Goal: Task Accomplishment & Management: Manage account settings

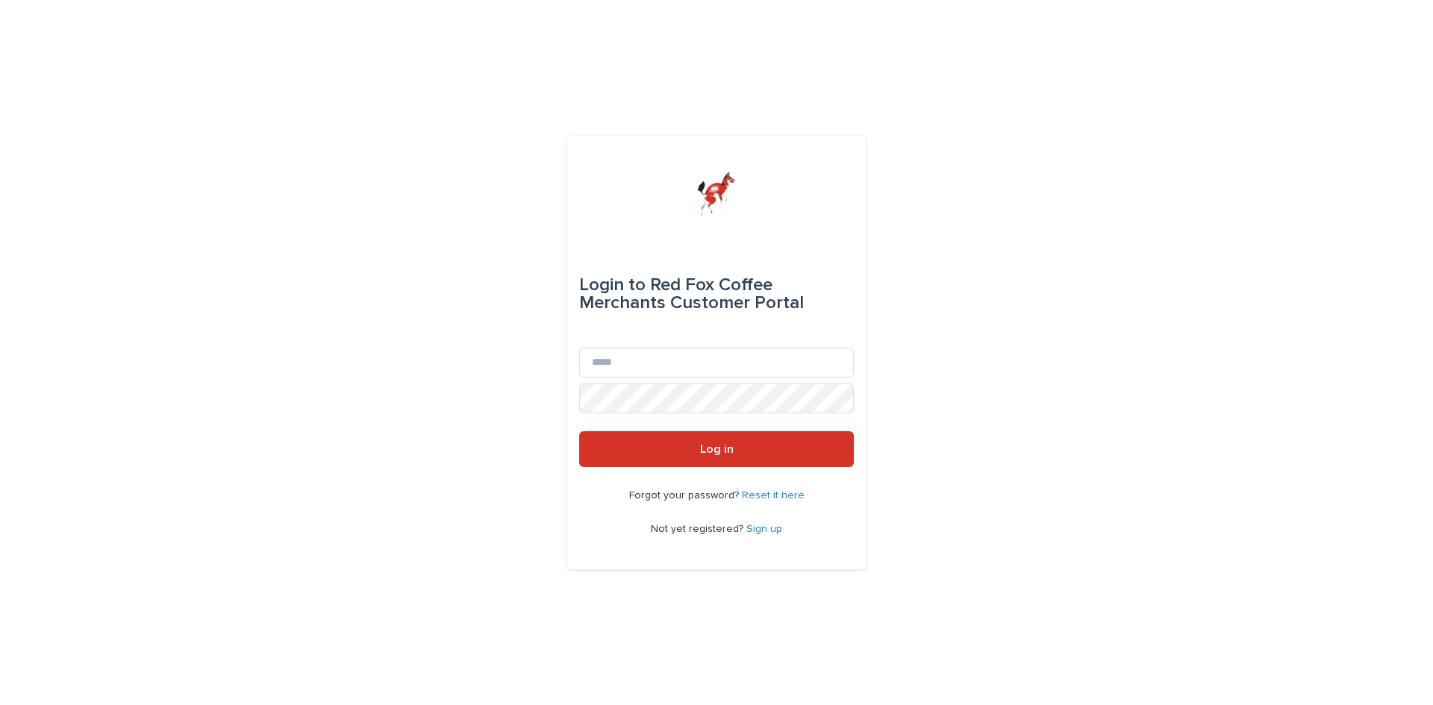
click at [777, 494] on link "Reset it here" at bounding box center [773, 495] width 63 height 10
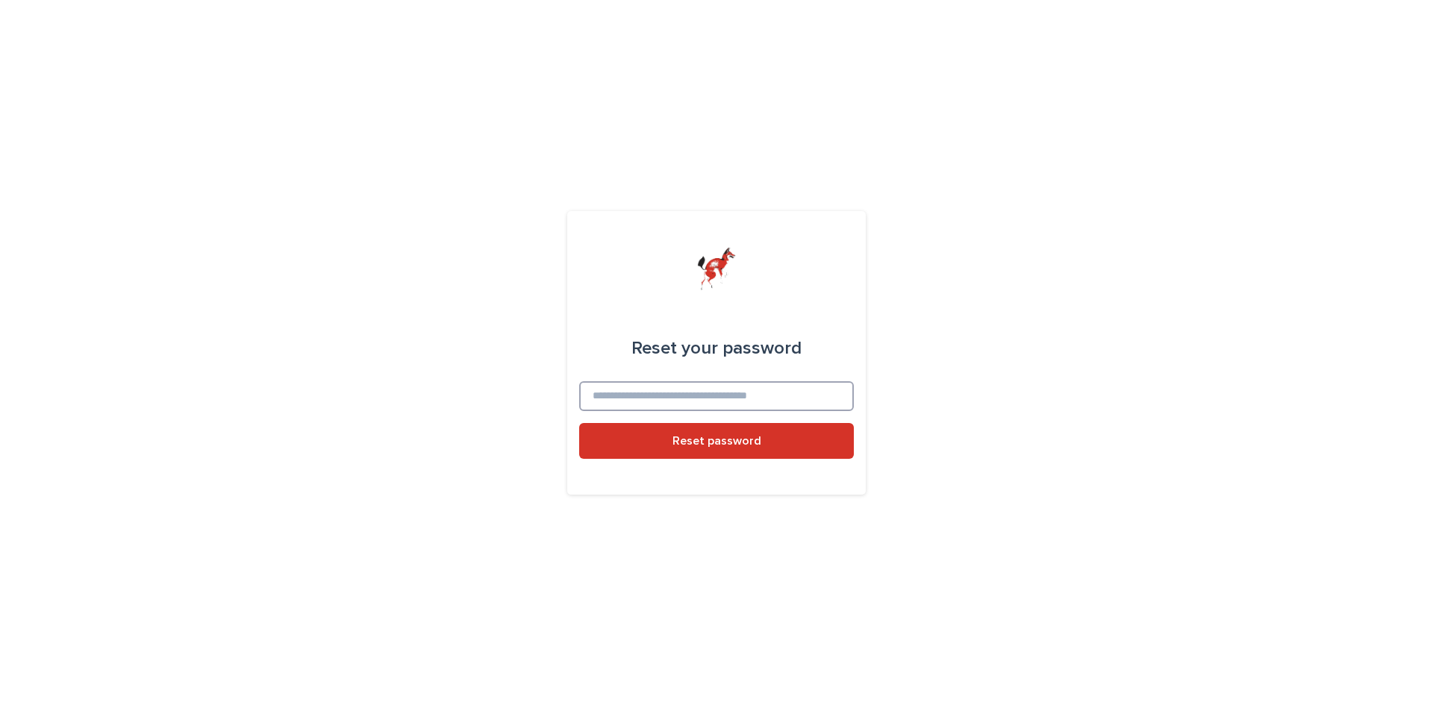
click at [731, 399] on input at bounding box center [716, 396] width 275 height 30
type input "**********"
click at [579, 423] on button "Reset password" at bounding box center [716, 441] width 275 height 36
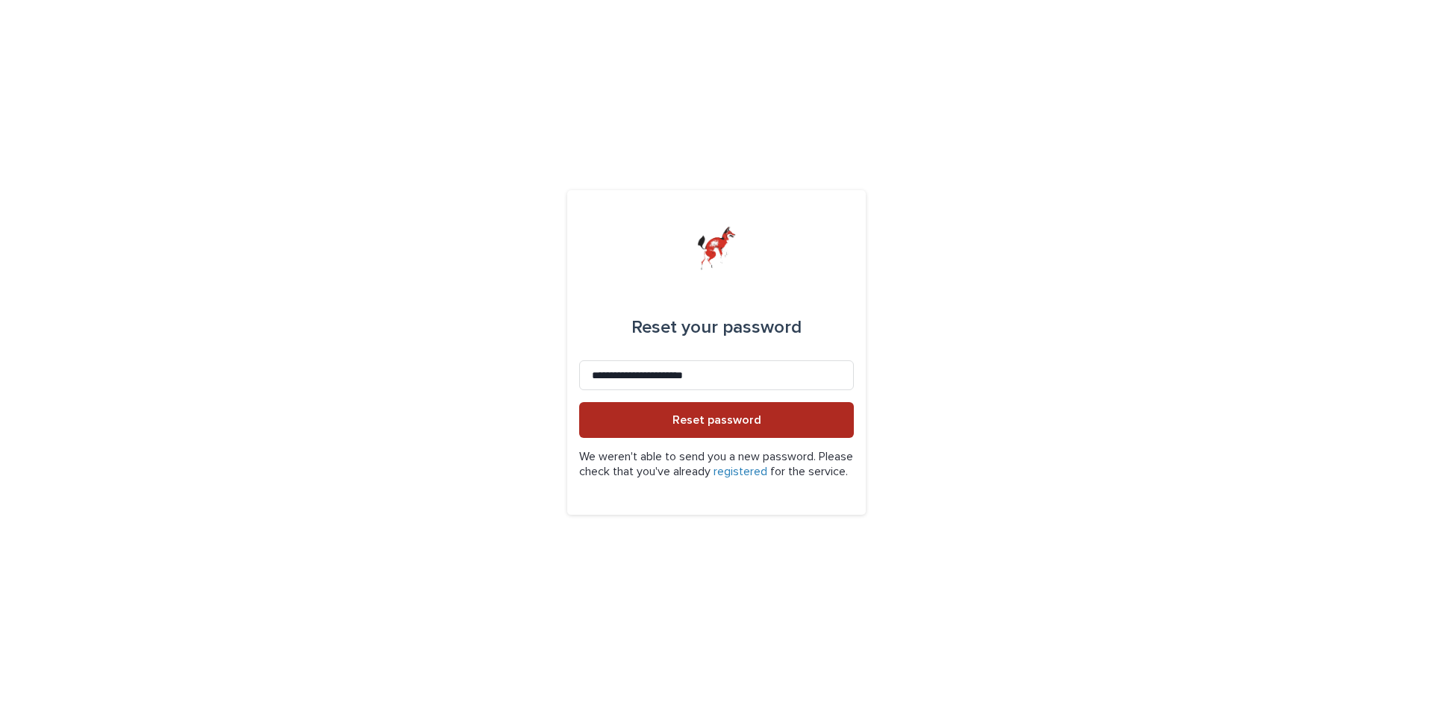
click at [729, 423] on button "Reset password" at bounding box center [716, 420] width 275 height 36
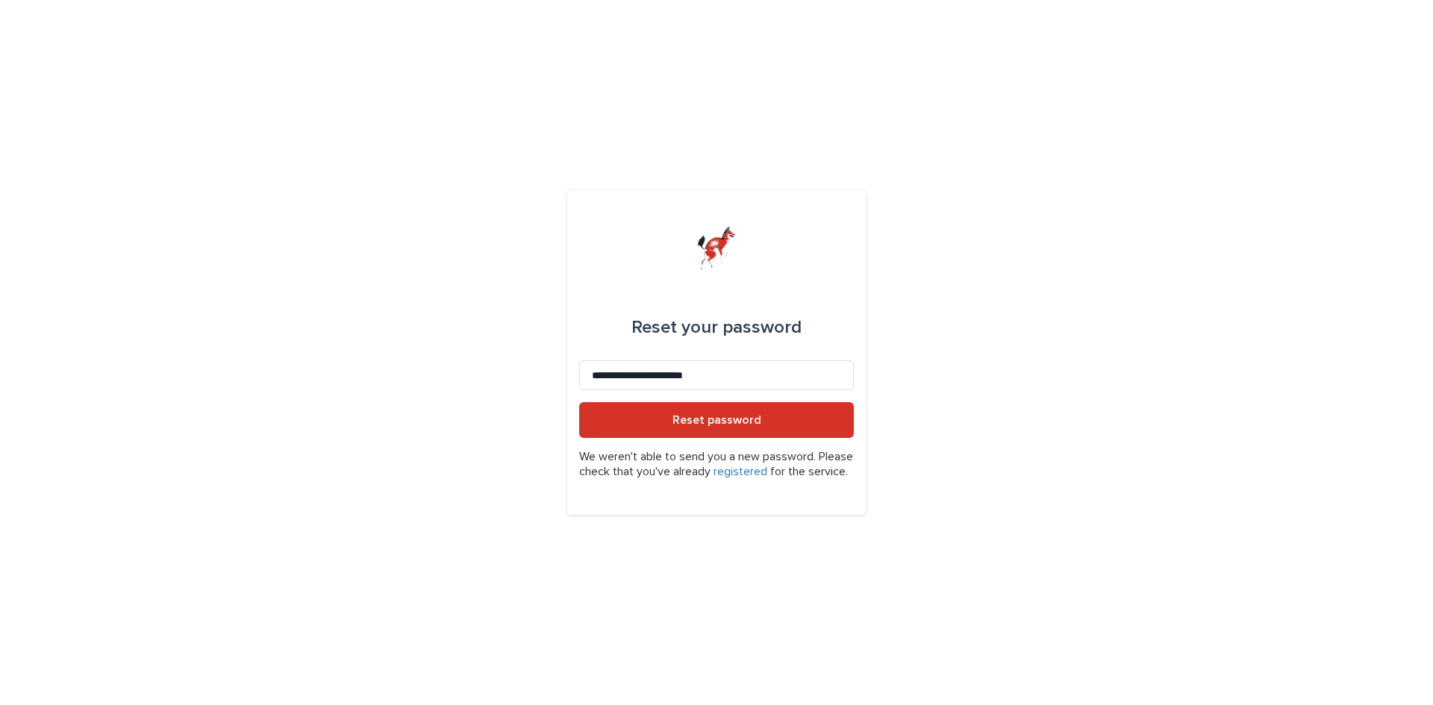
click at [781, 451] on p "We weren't able to send you a new password. Please check that you've already re…" at bounding box center [716, 464] width 275 height 28
click at [767, 466] on link "registered" at bounding box center [740, 472] width 54 height 12
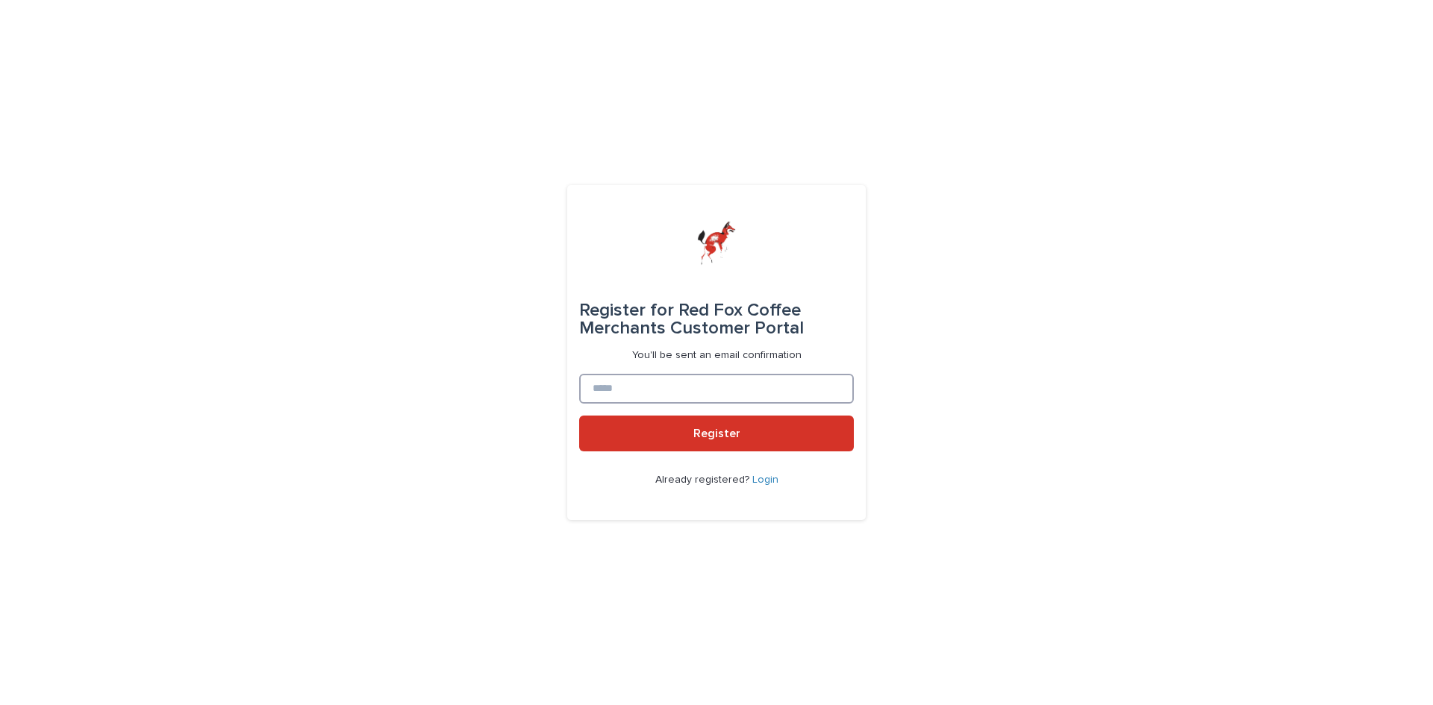
click at [743, 398] on input at bounding box center [716, 389] width 275 height 30
type input "**********"
click at [579, 416] on button "Register" at bounding box center [716, 434] width 275 height 36
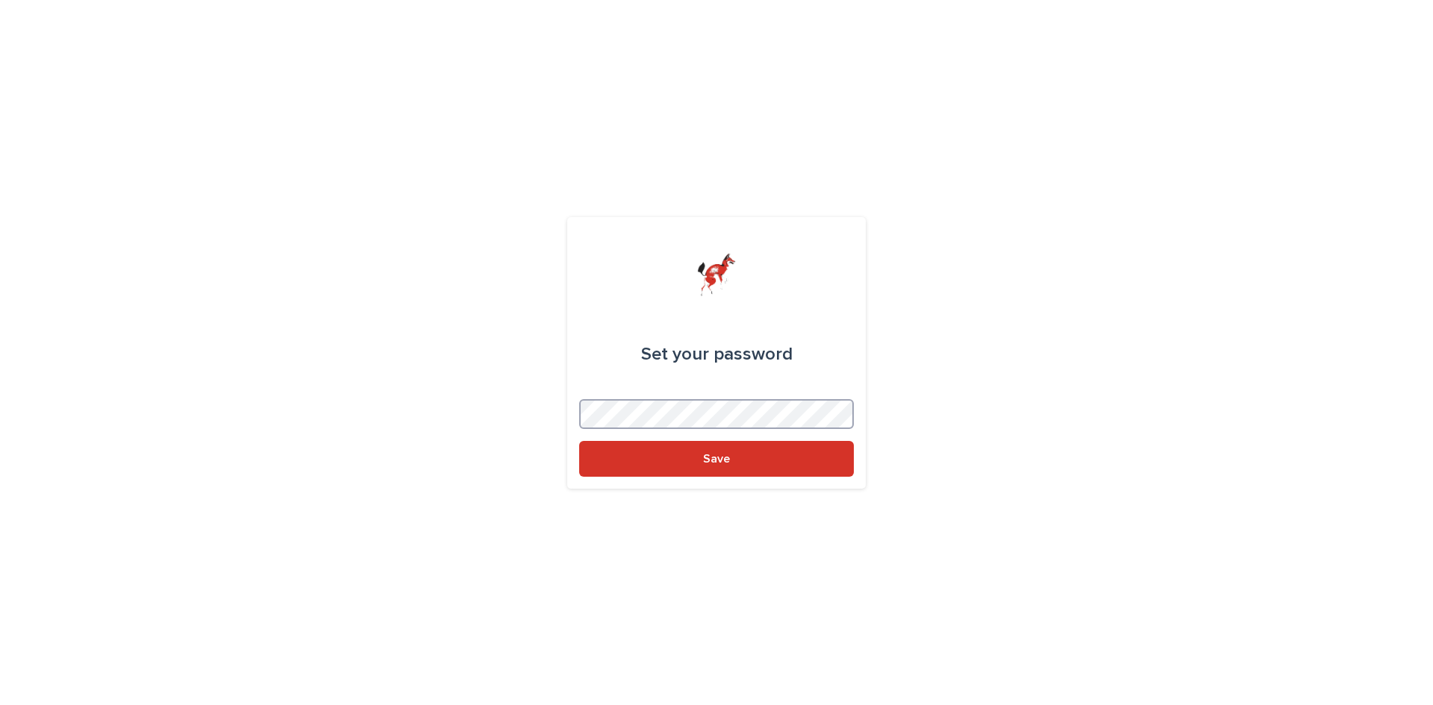
click at [579, 441] on button "Save" at bounding box center [716, 459] width 275 height 36
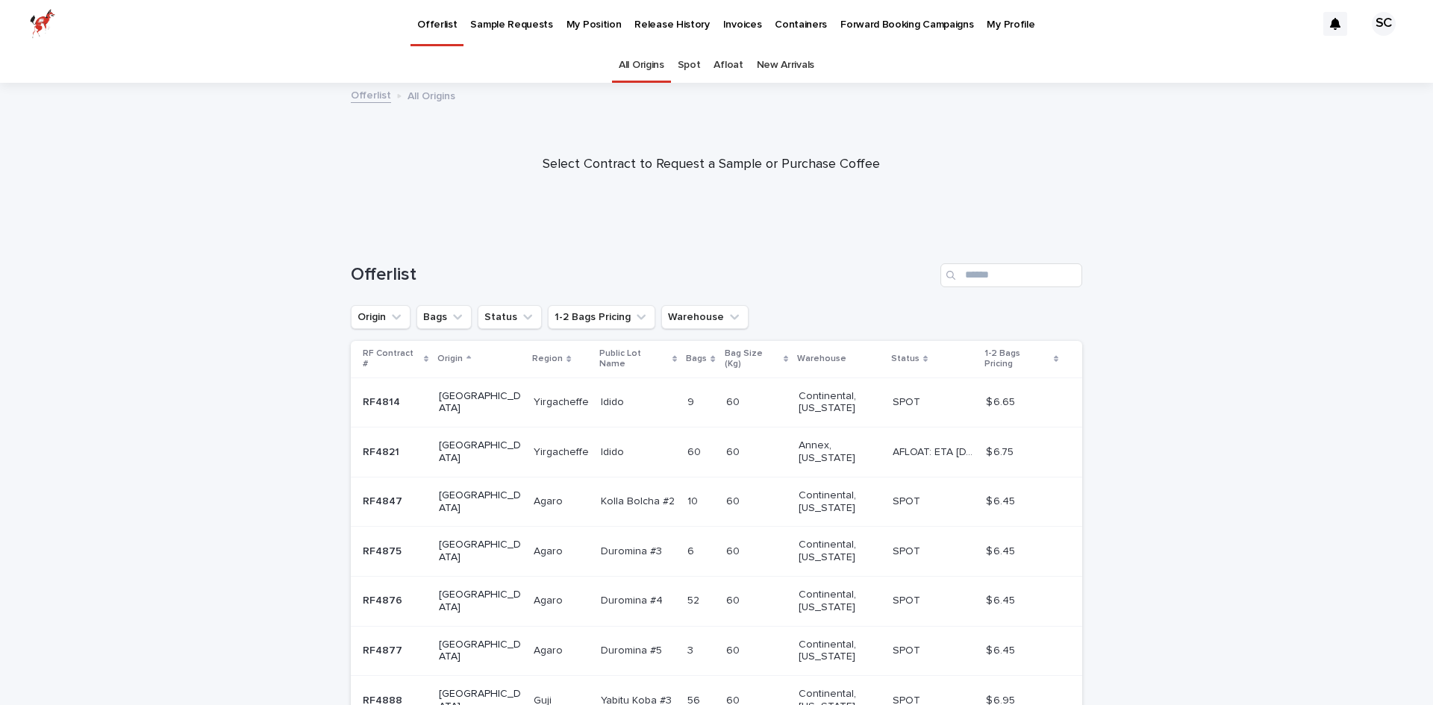
click at [603, 23] on p "My Position" at bounding box center [593, 15] width 55 height 31
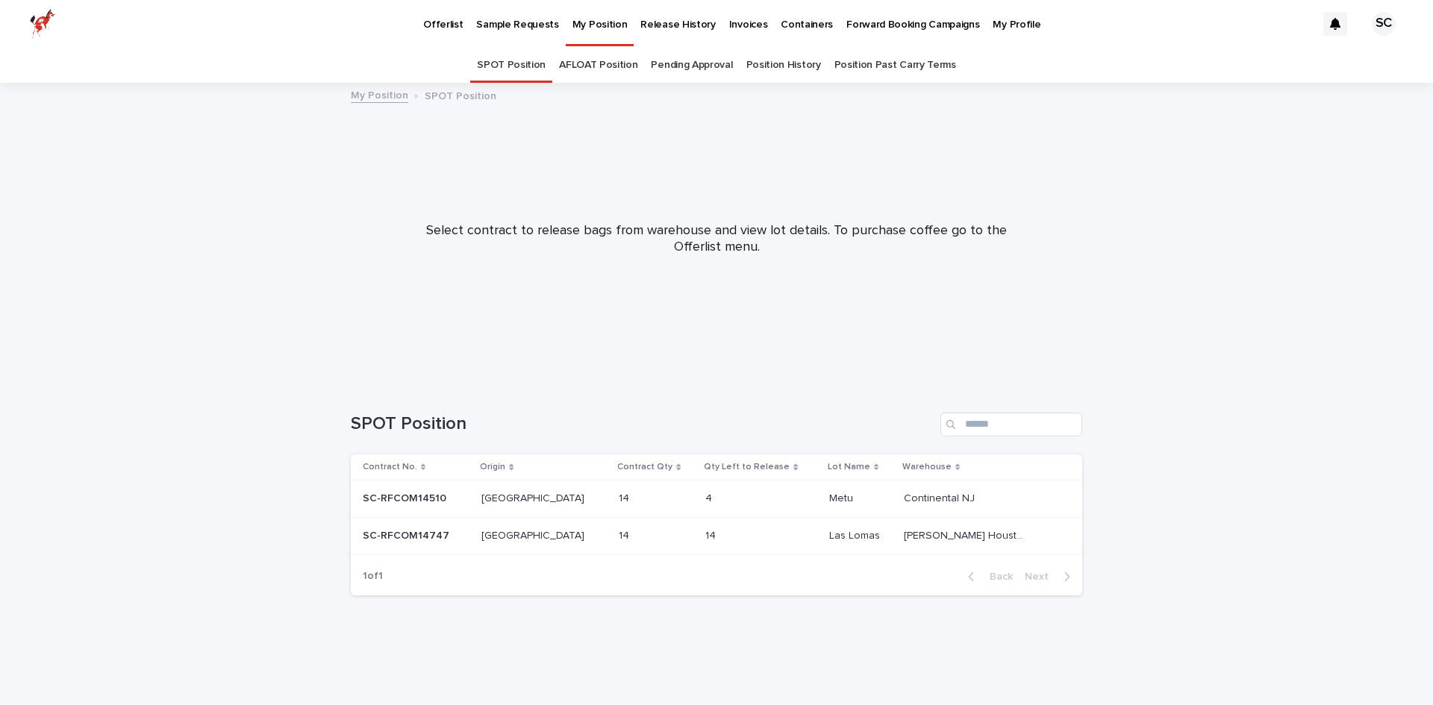
click at [522, 18] on p "Sample Requests" at bounding box center [517, 15] width 82 height 31
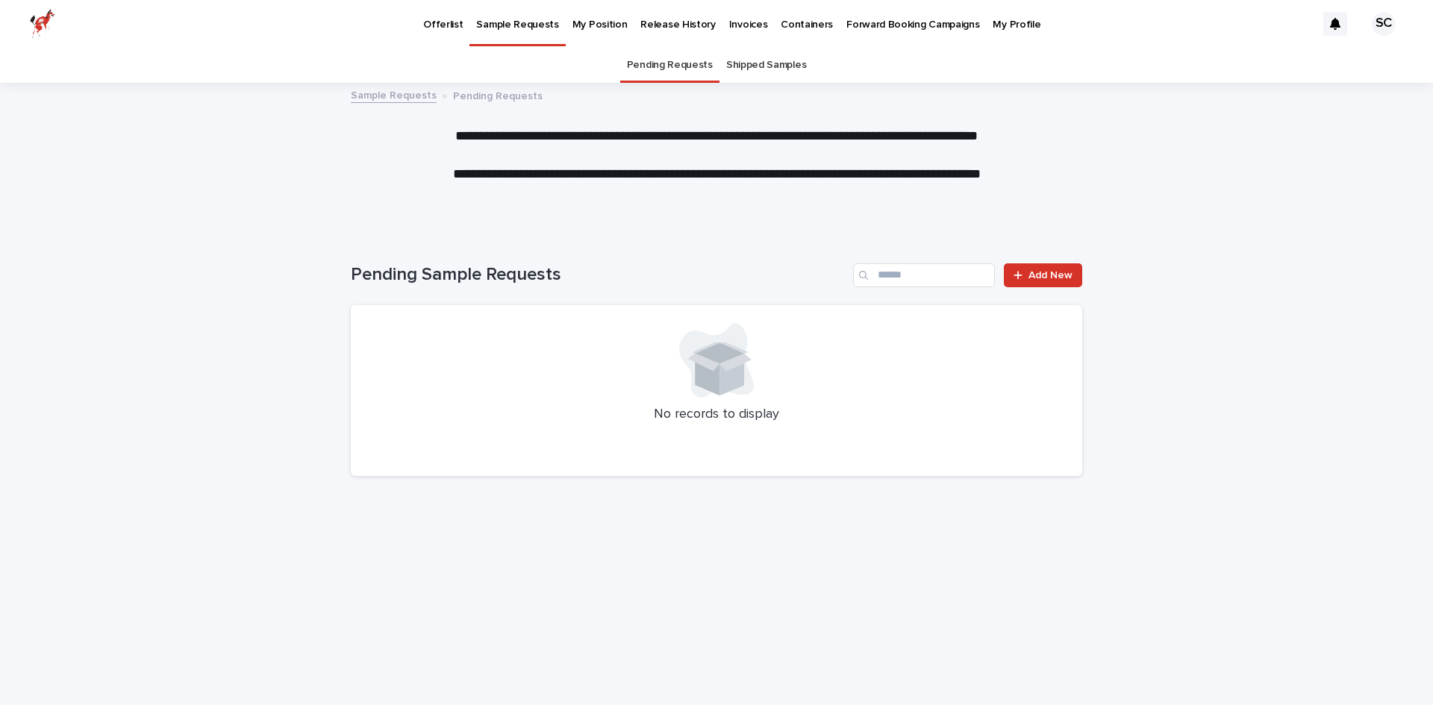
click at [669, 25] on p "Release History" at bounding box center [677, 15] width 75 height 31
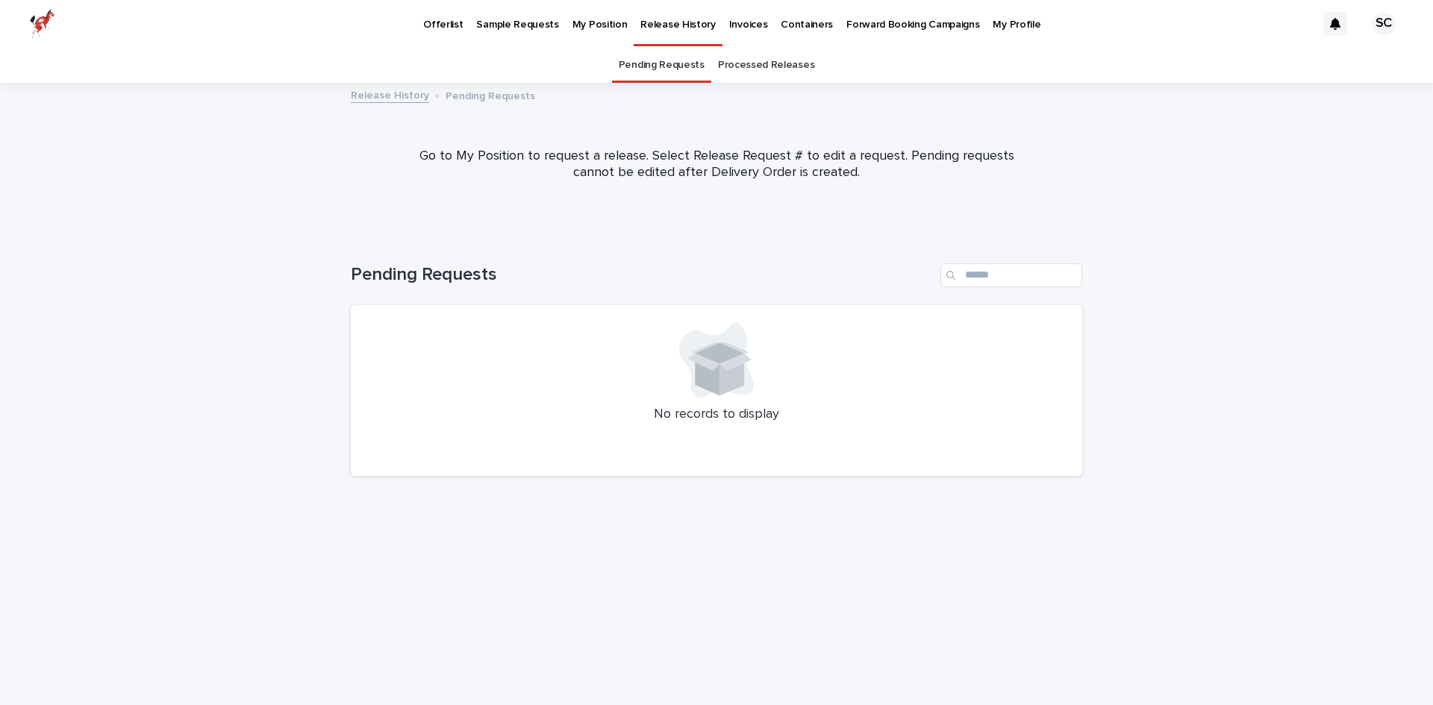
click at [597, 19] on p "My Position" at bounding box center [599, 15] width 55 height 31
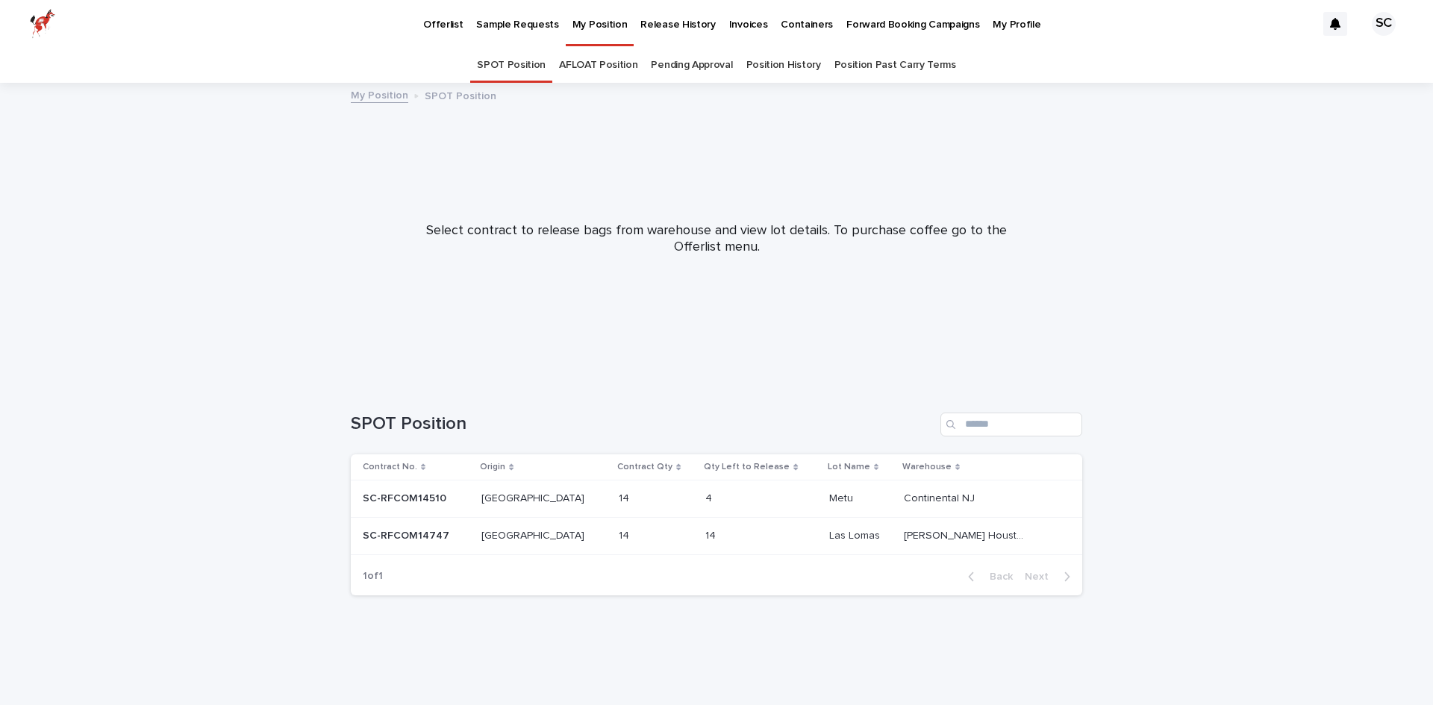
click at [904, 28] on p "Forward Booking Campaigns" at bounding box center [912, 15] width 133 height 31
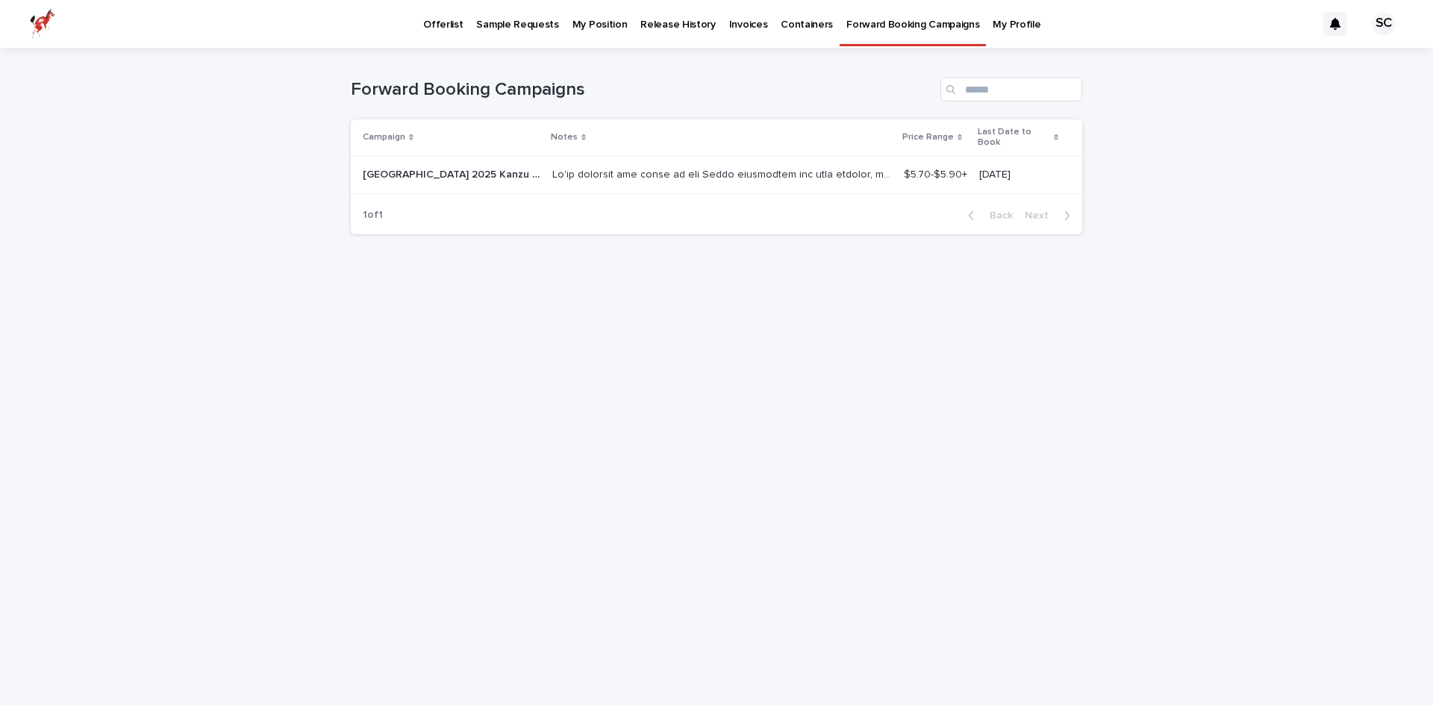
click at [998, 19] on p "My Profile" at bounding box center [1016, 15] width 48 height 31
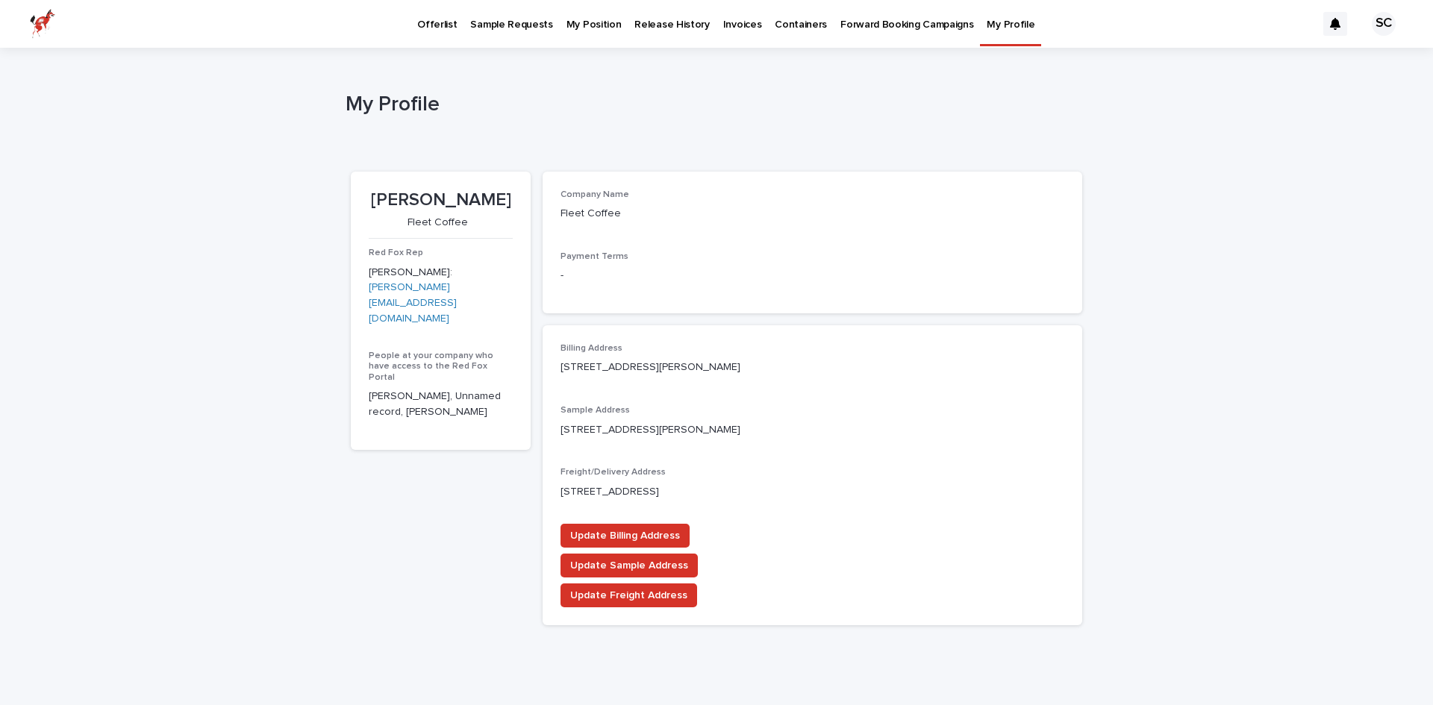
click at [911, 22] on p "Forward Booking Campaigns" at bounding box center [906, 15] width 133 height 31
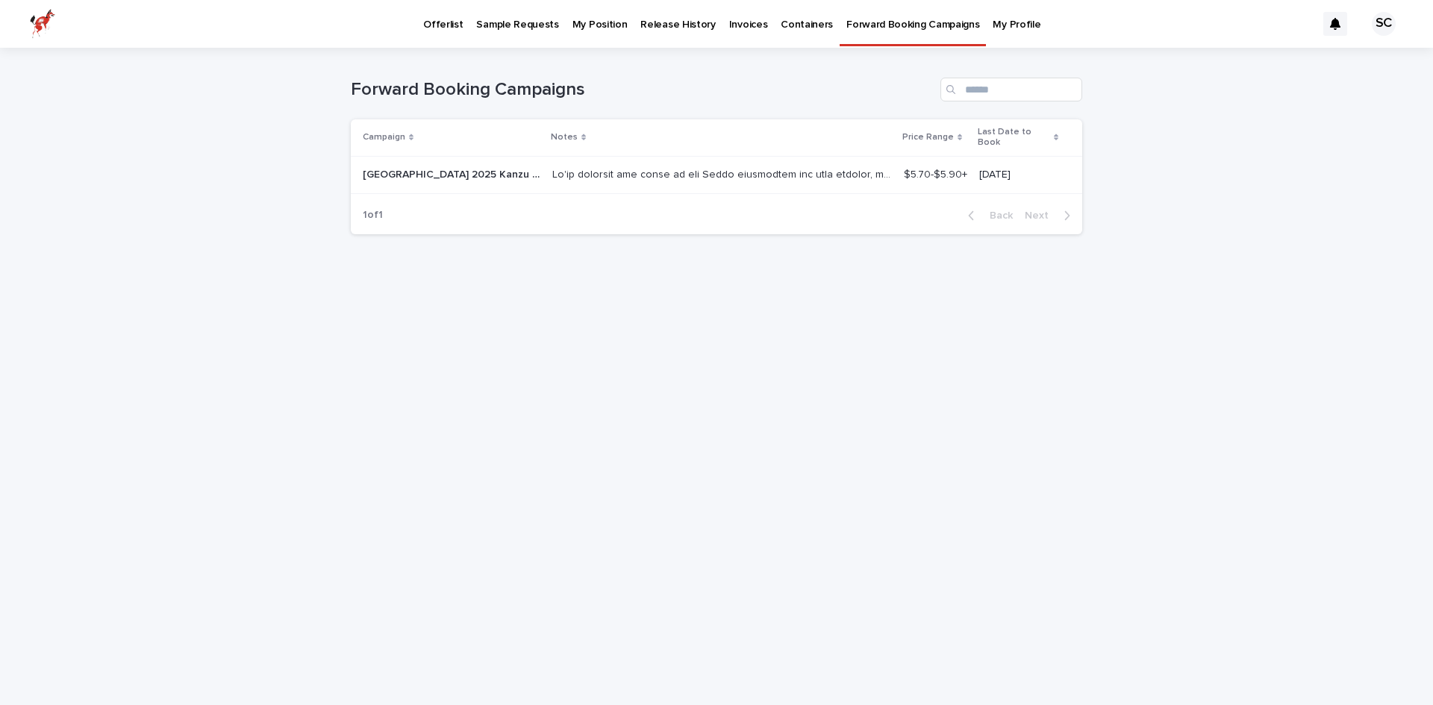
click at [780, 22] on p "Containers" at bounding box center [806, 15] width 52 height 31
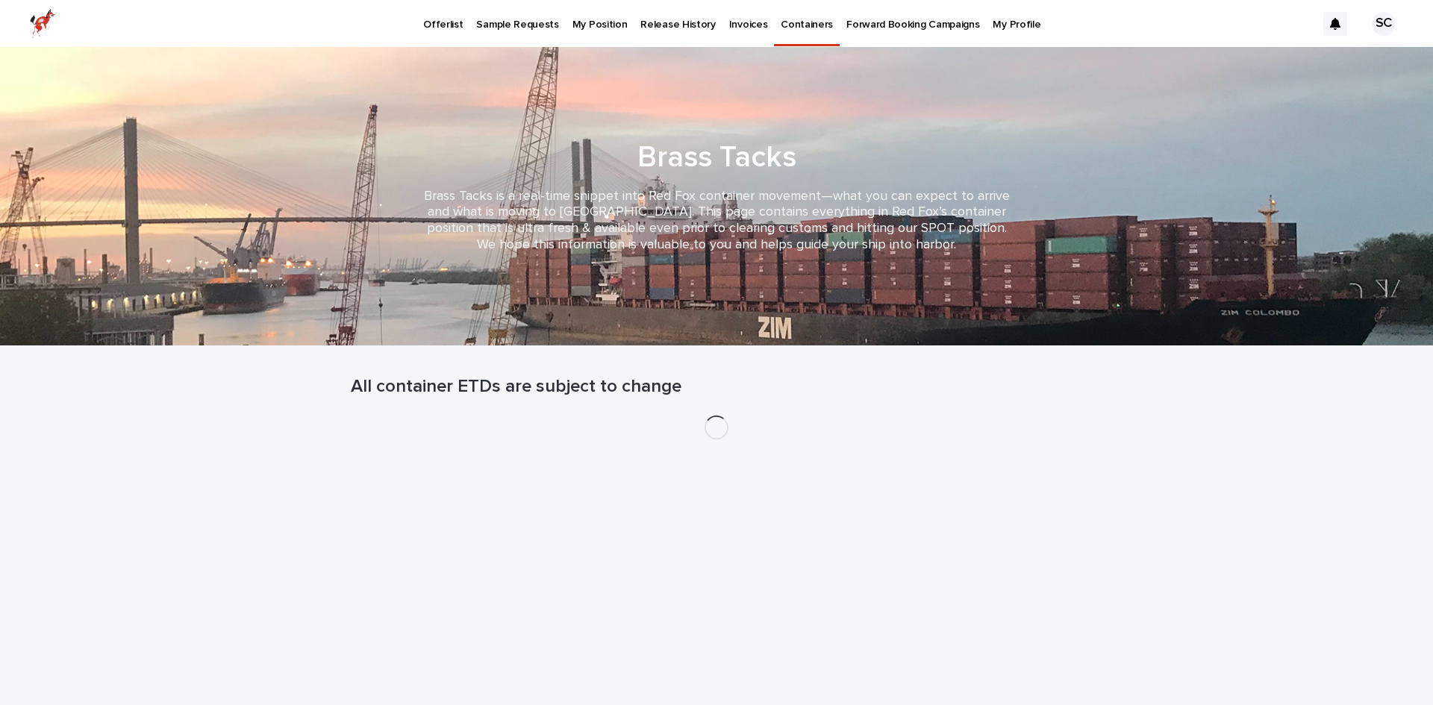
click at [572, 27] on p "My Position" at bounding box center [599, 15] width 55 height 31
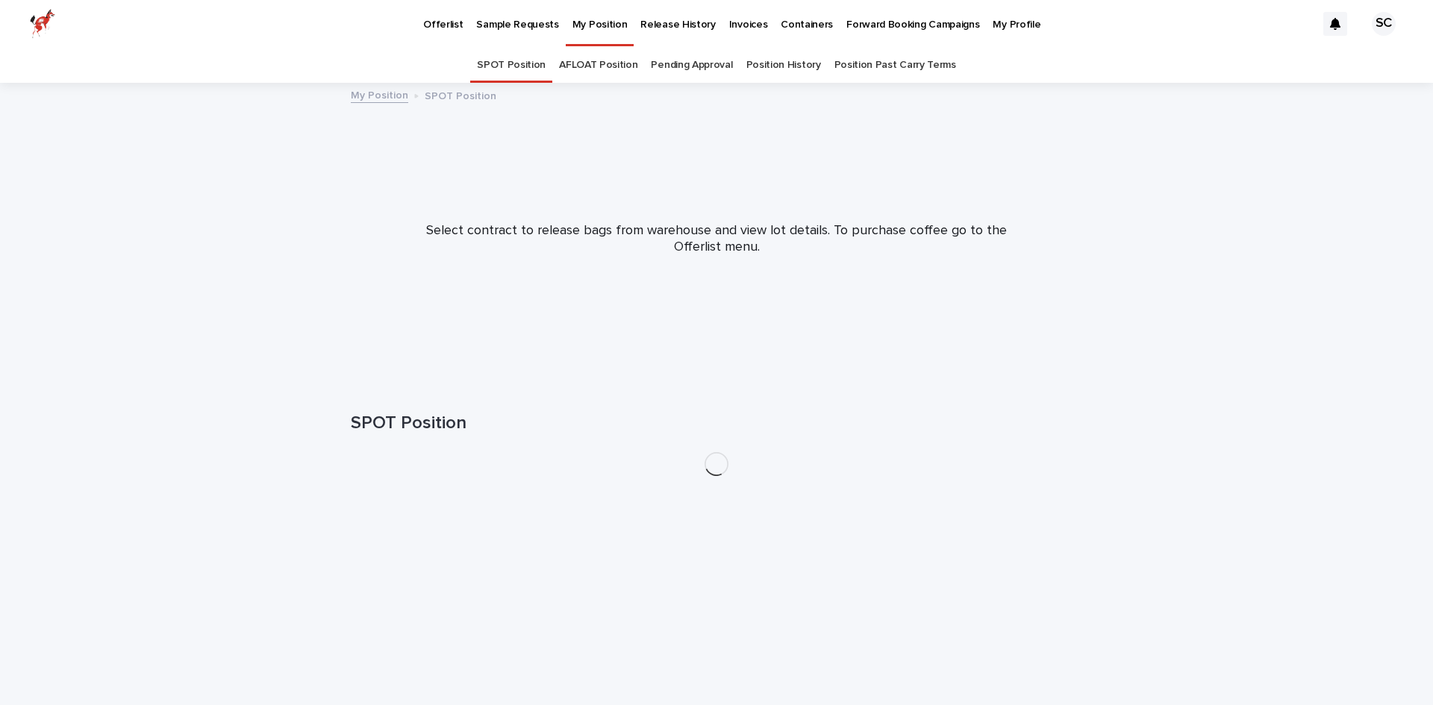
click at [512, 28] on p "Sample Requests" at bounding box center [517, 15] width 82 height 31
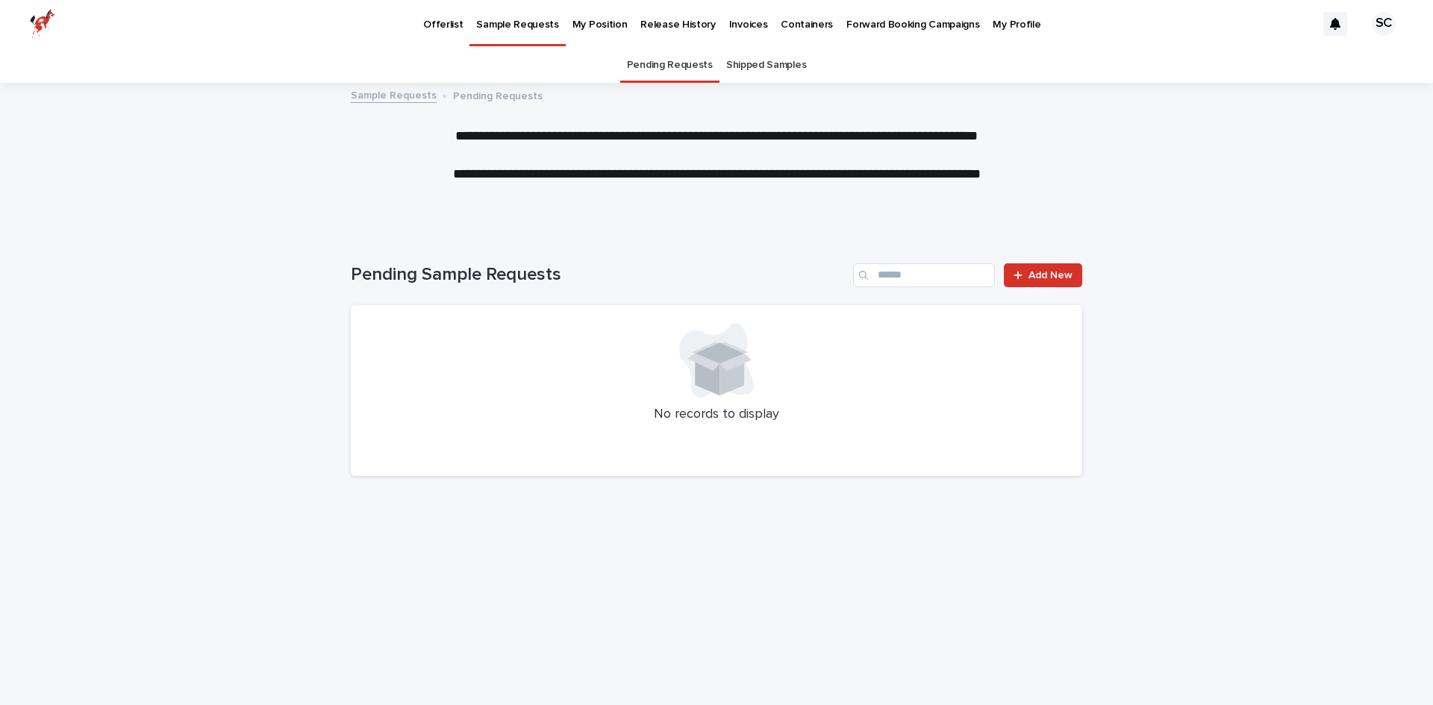
click at [447, 24] on p "Offerlist" at bounding box center [443, 15] width 40 height 31
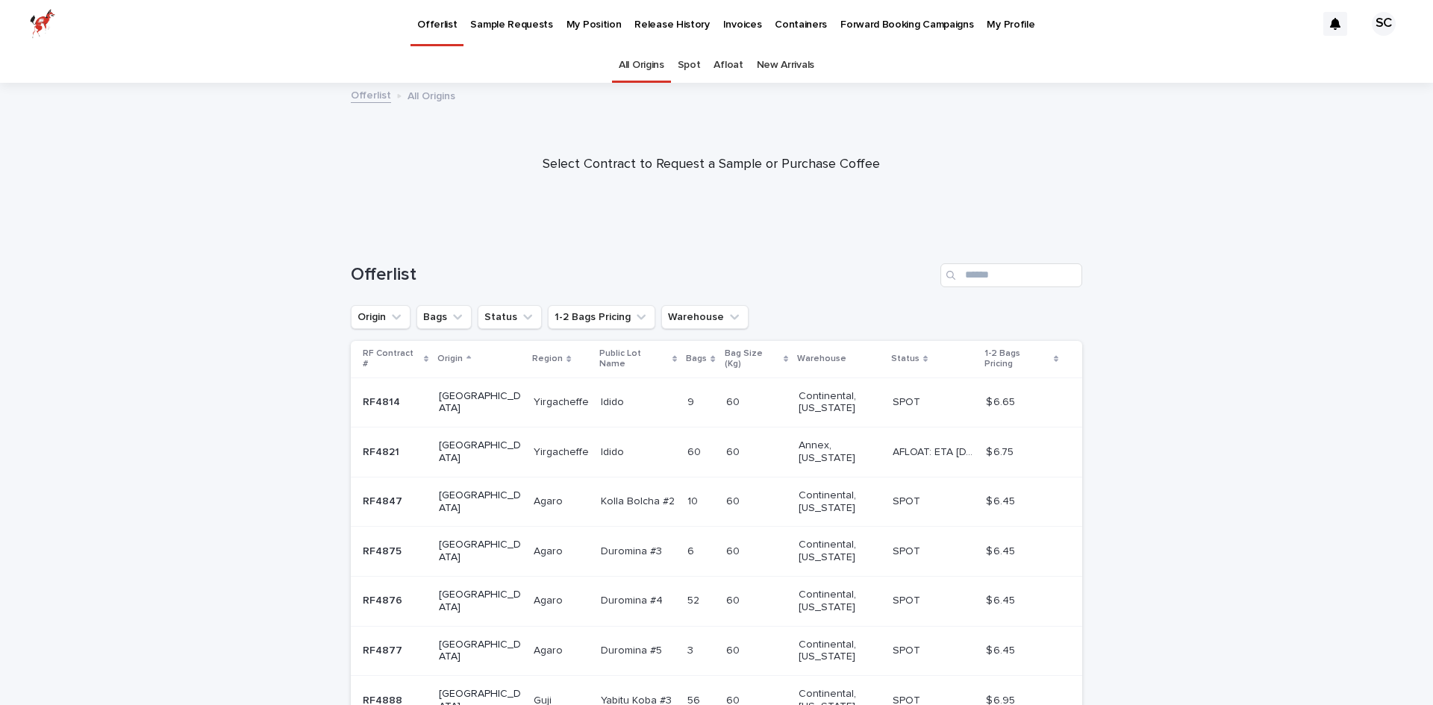
click at [586, 24] on p "My Position" at bounding box center [593, 15] width 55 height 31
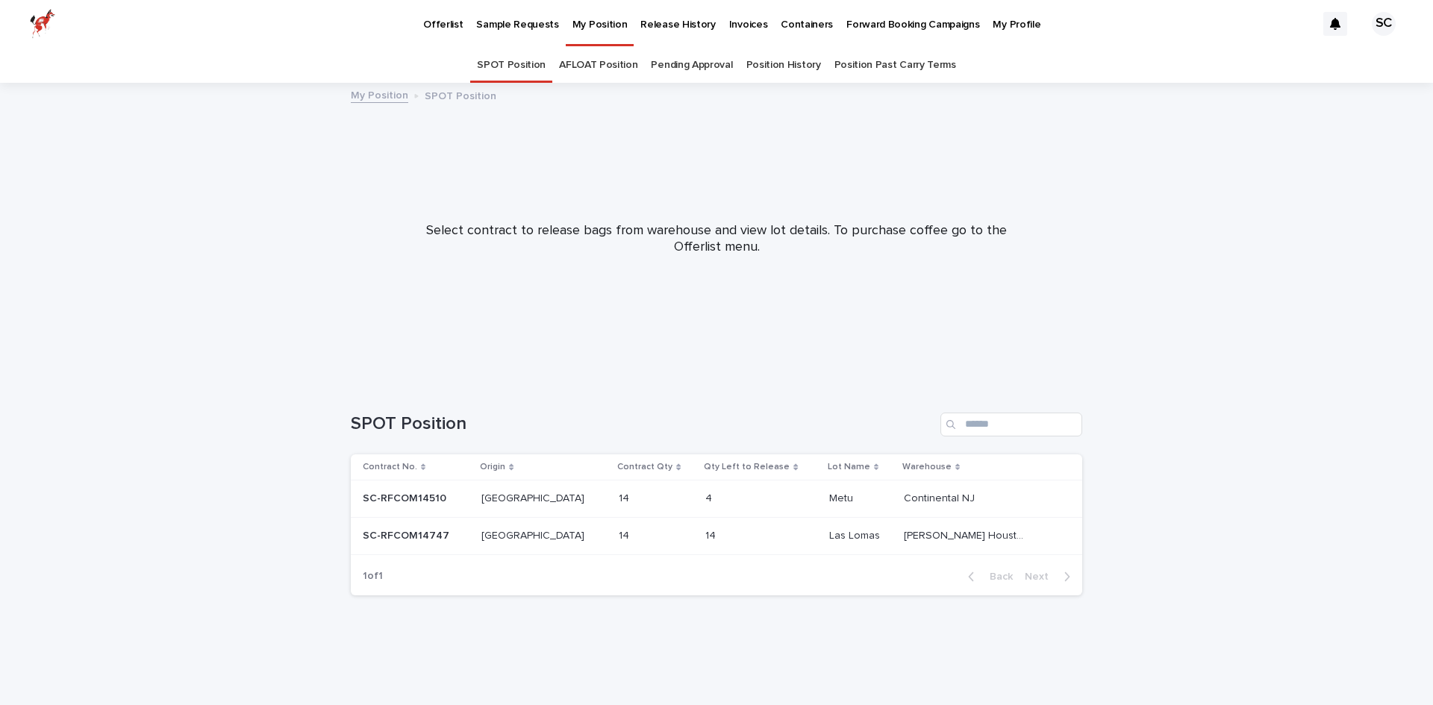
click at [429, 491] on p "SC-RFCOM14510" at bounding box center [406, 497] width 87 height 16
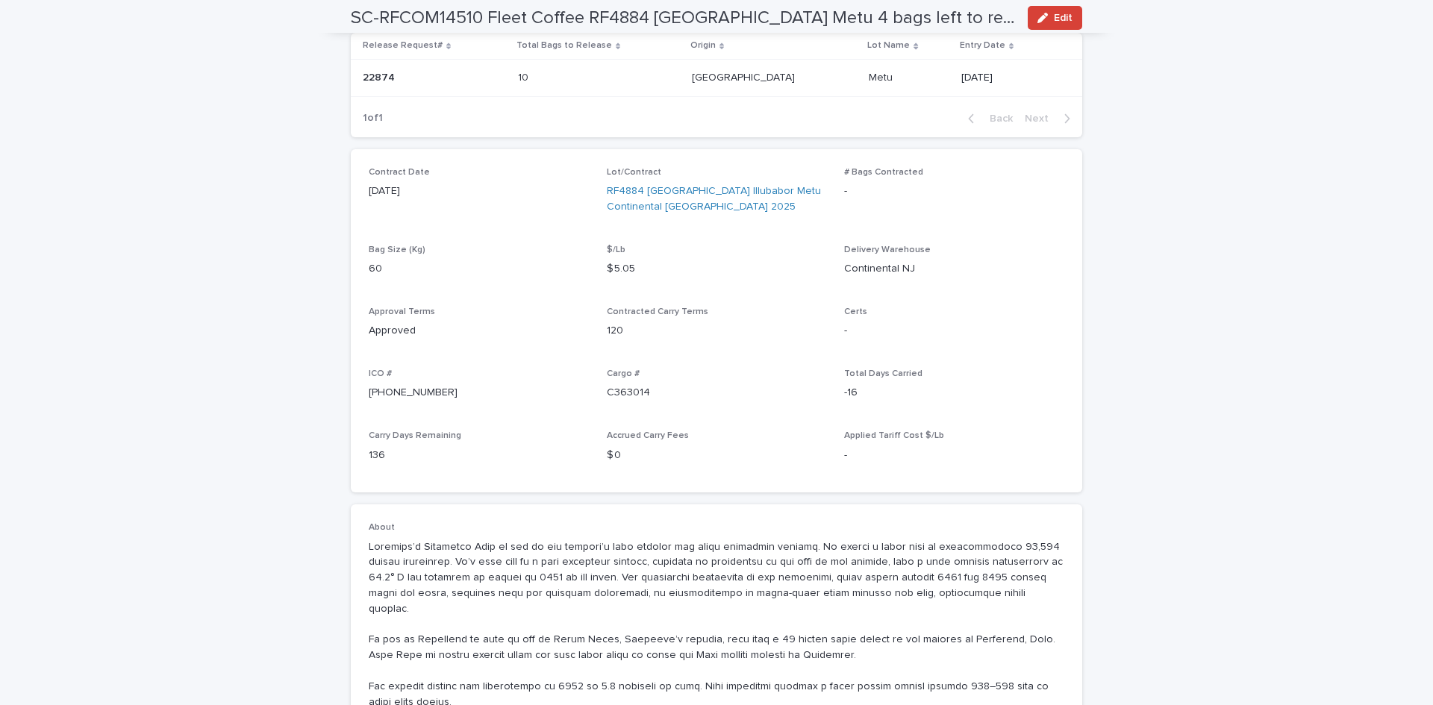
scroll to position [298, 0]
click at [675, 188] on link "RF4884 [GEOGRAPHIC_DATA] Illubabor Metu Continental [GEOGRAPHIC_DATA] 2025" at bounding box center [717, 196] width 220 height 31
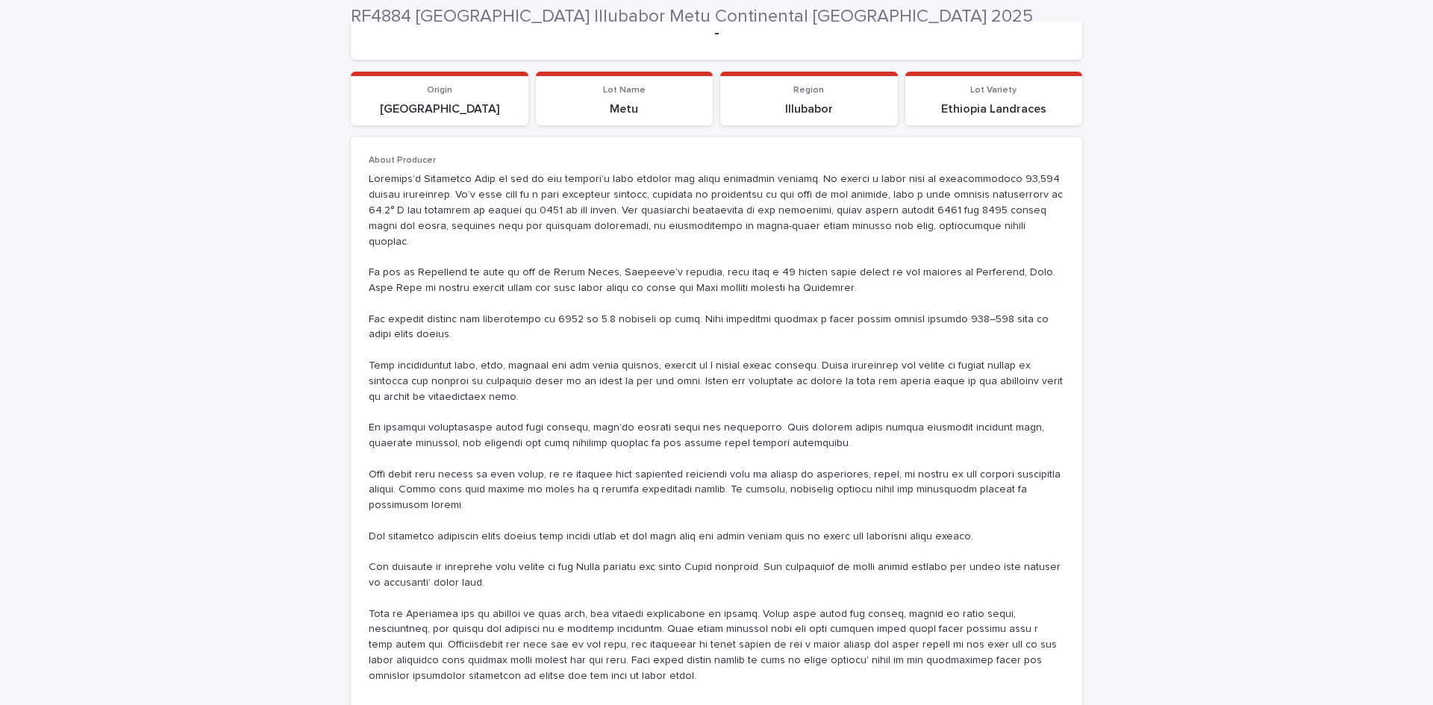
scroll to position [298, 0]
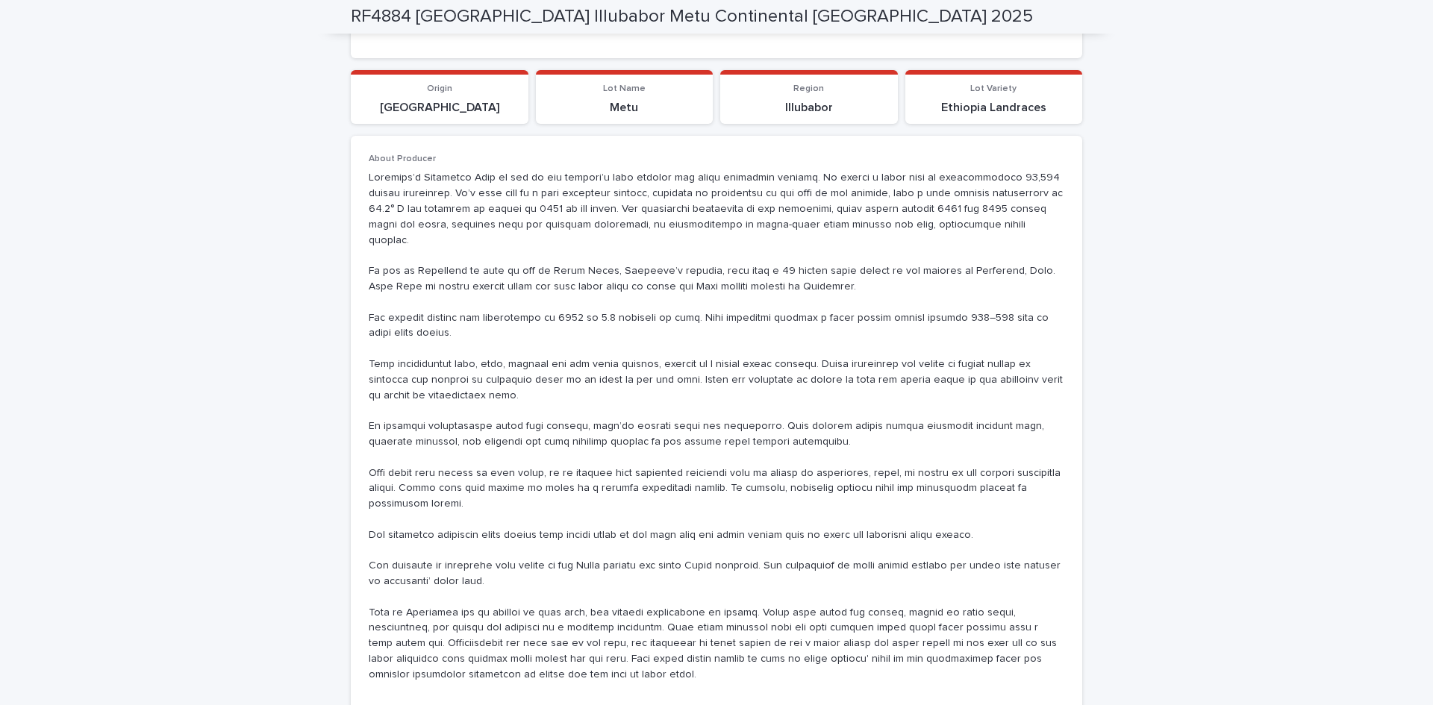
click at [639, 278] on p at bounding box center [716, 426] width 695 height 512
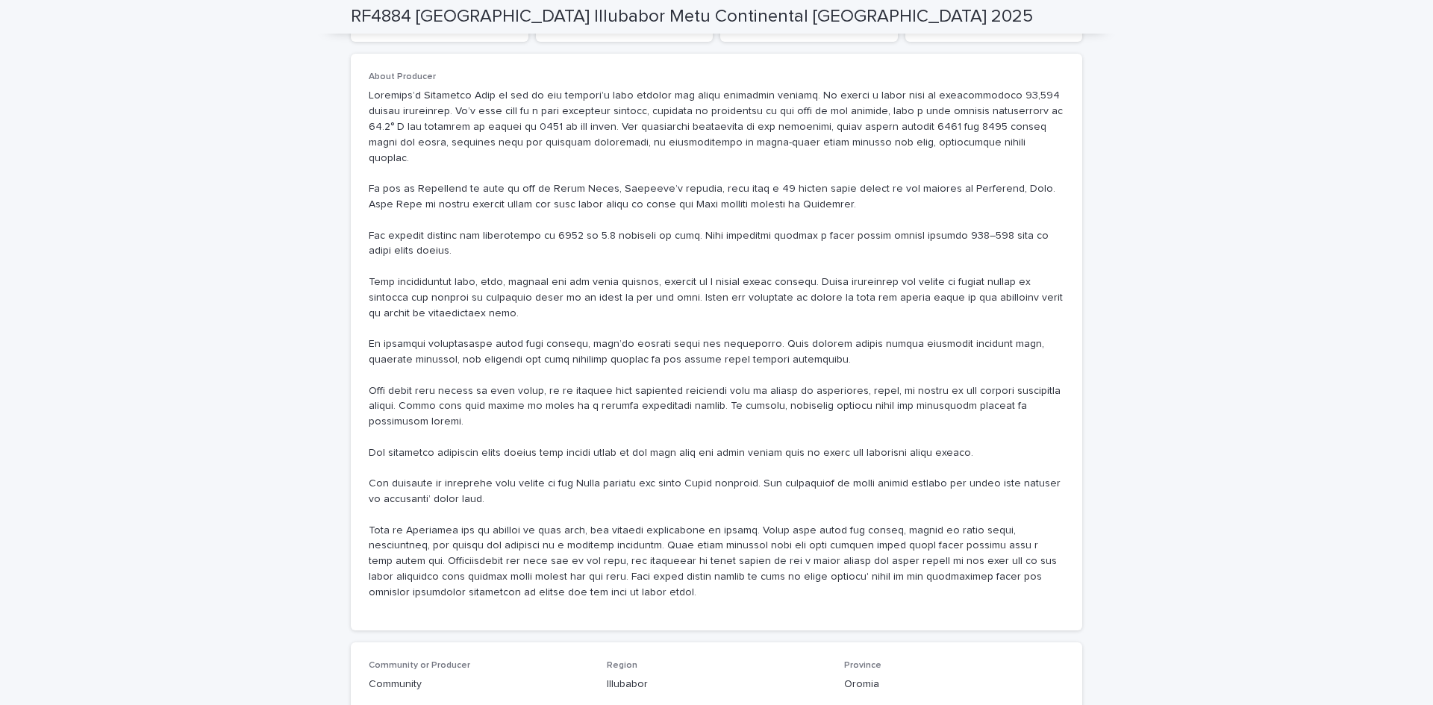
scroll to position [140, 0]
